Goal: Navigation & Orientation: Find specific page/section

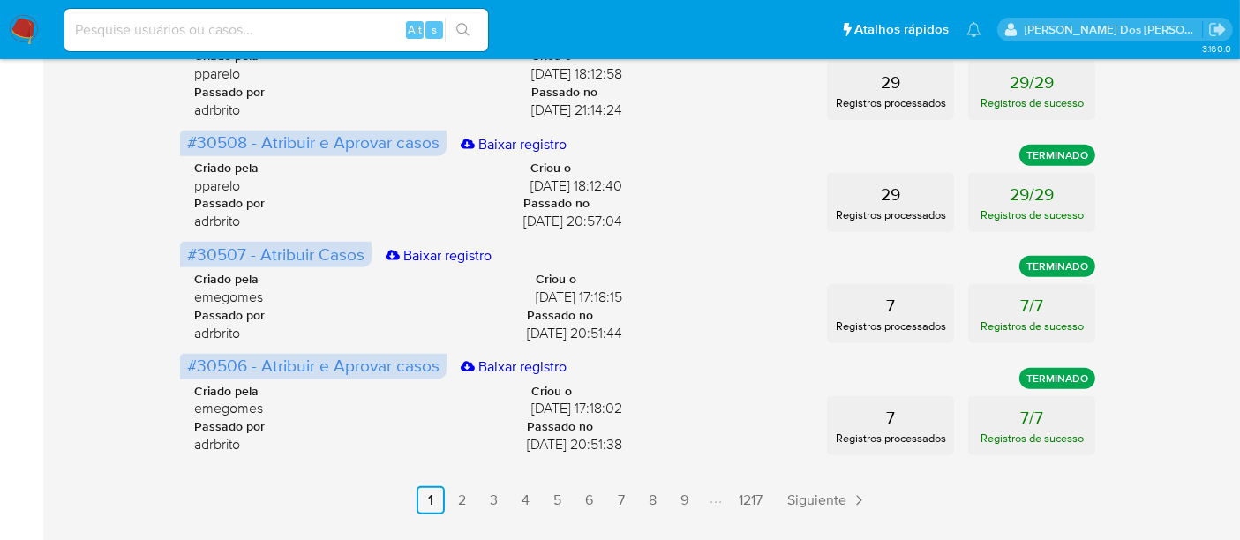
scroll to position [1029, 0]
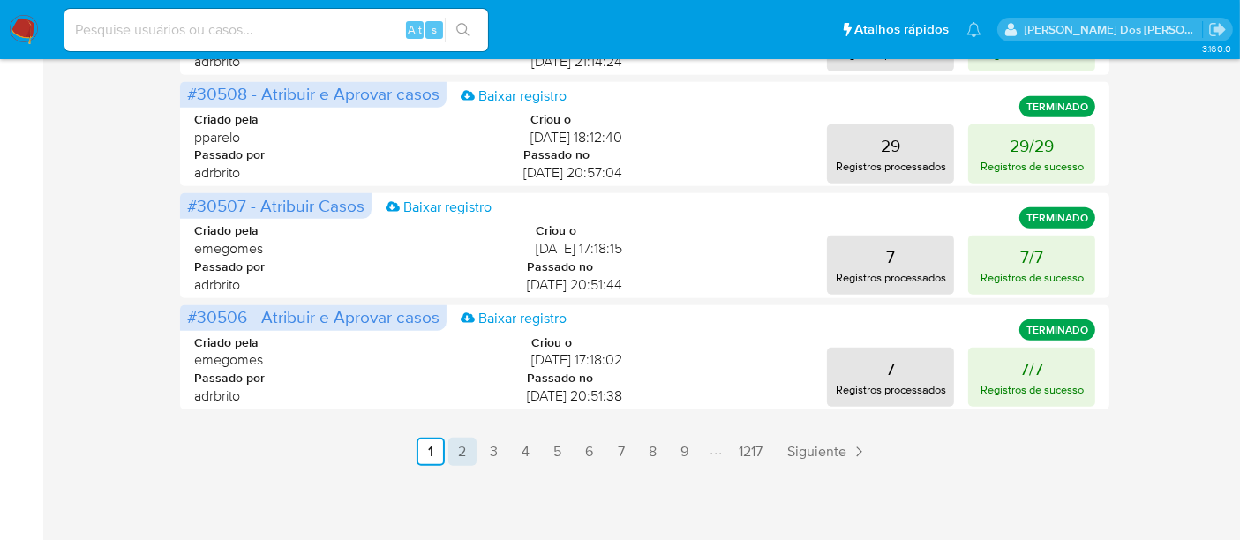
click at [466, 454] on link "2" at bounding box center [462, 452] width 28 height 28
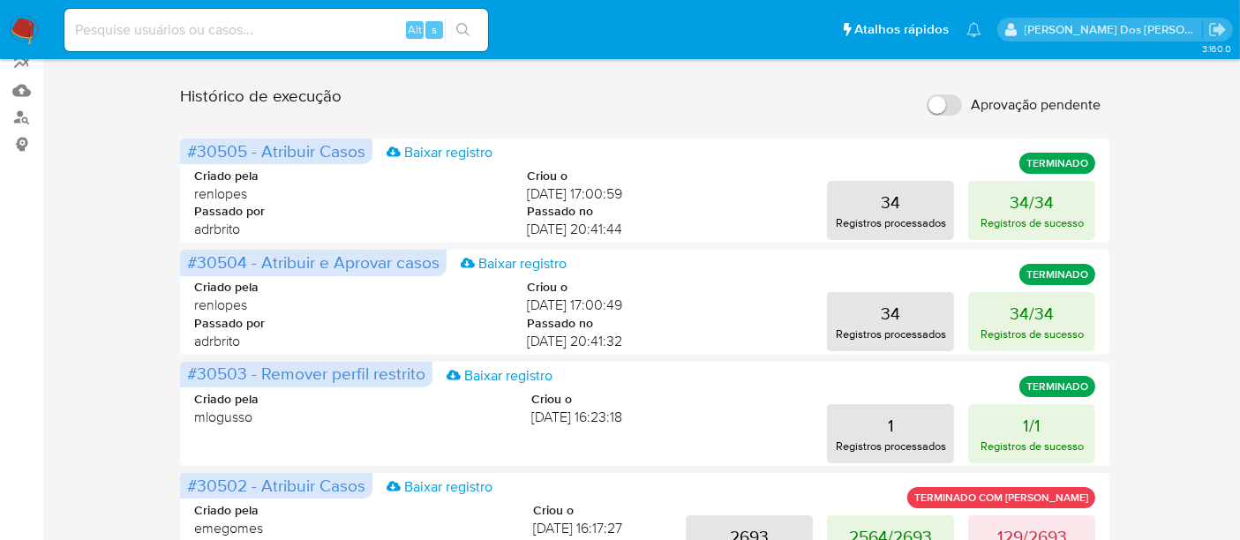
scroll to position [146, 0]
